Goal: Check status: Check status

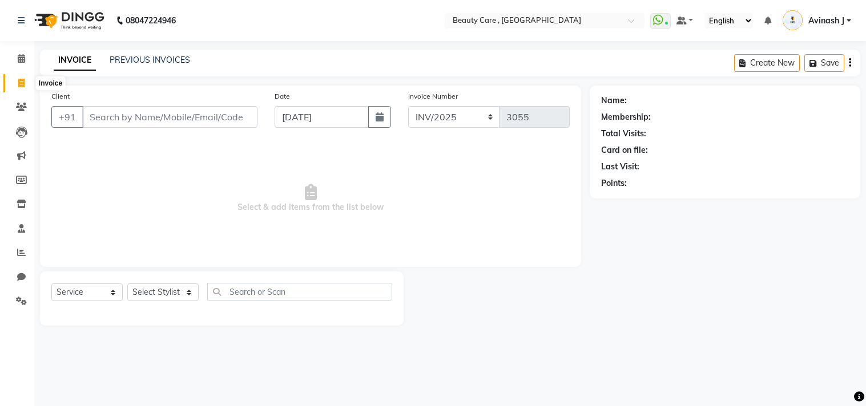
select select "service"
click at [14, 86] on span at bounding box center [21, 83] width 20 height 13
select select "service"
select select "5646"
type input "3058"
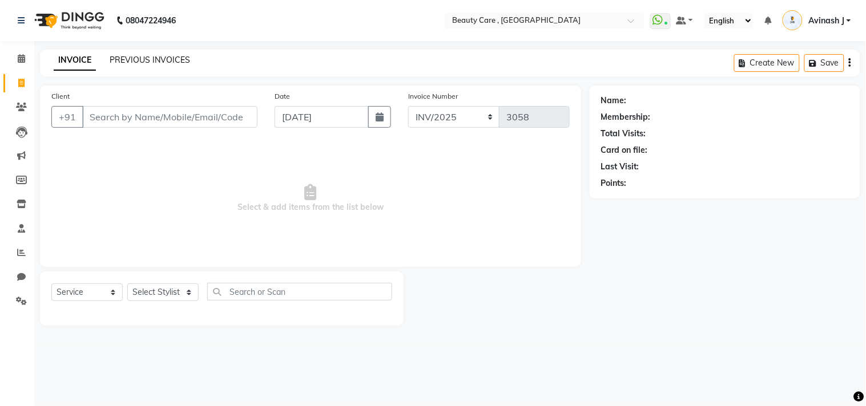
click at [140, 59] on link "PREVIOUS INVOICES" at bounding box center [150, 60] width 80 height 10
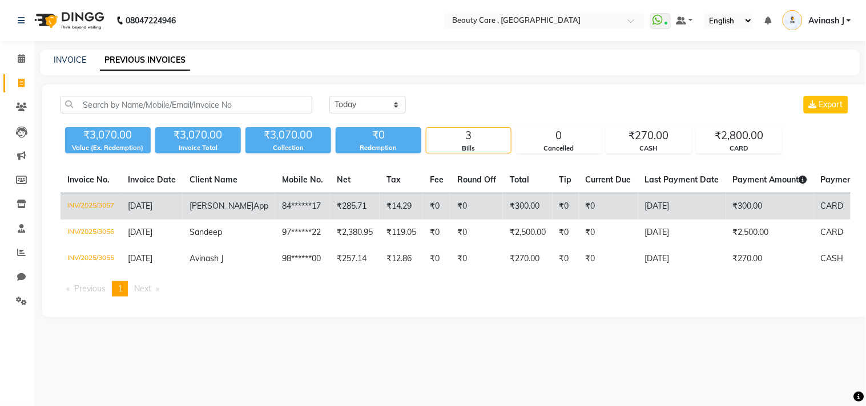
click at [379, 213] on td "₹14.29" at bounding box center [400, 206] width 43 height 27
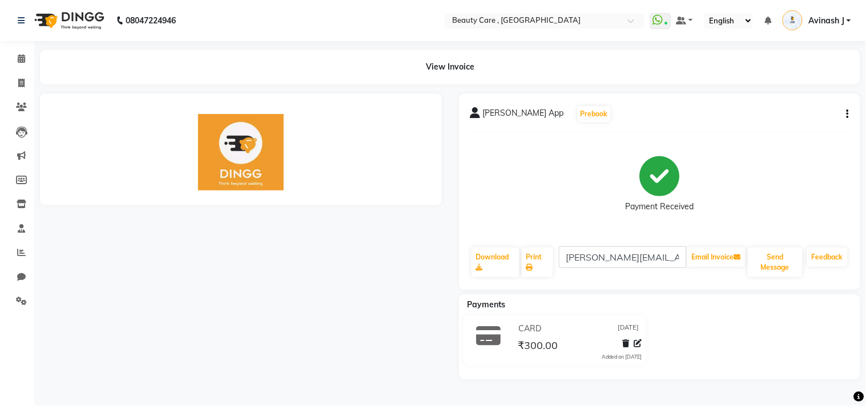
click at [850, 116] on div "Jagdish App Prebook Payment Received Download Print jagdish.kalbande@dingg.app …" at bounding box center [660, 192] width 402 height 196
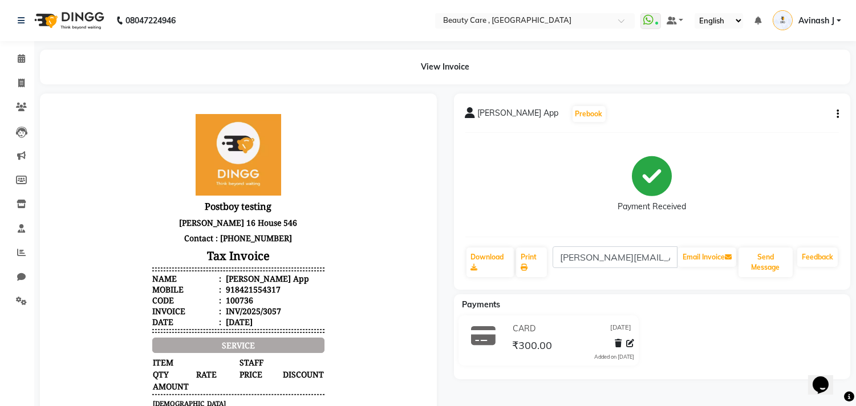
click at [837, 115] on icon "button" at bounding box center [838, 114] width 2 height 1
